Goal: Find specific page/section

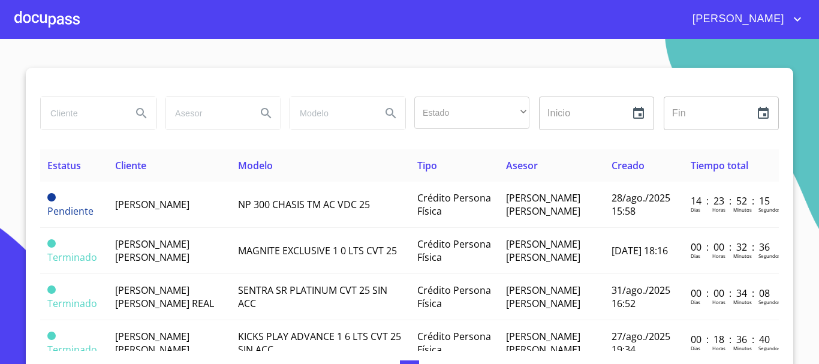
click at [29, 20] on div at bounding box center [46, 19] width 65 height 38
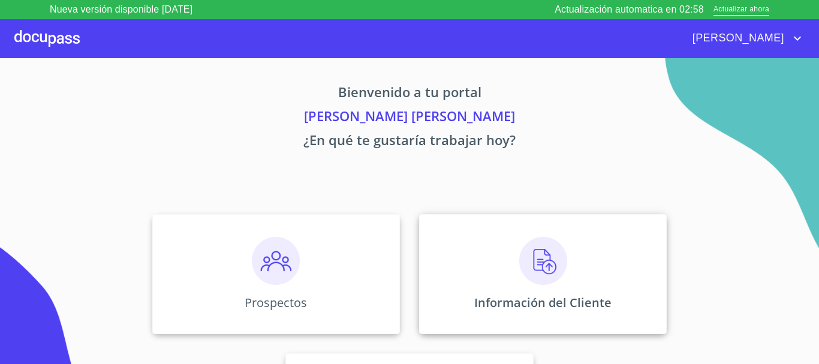
click at [526, 294] on p "Información del Cliente" at bounding box center [542, 302] width 137 height 16
